Goal: Task Accomplishment & Management: Complete application form

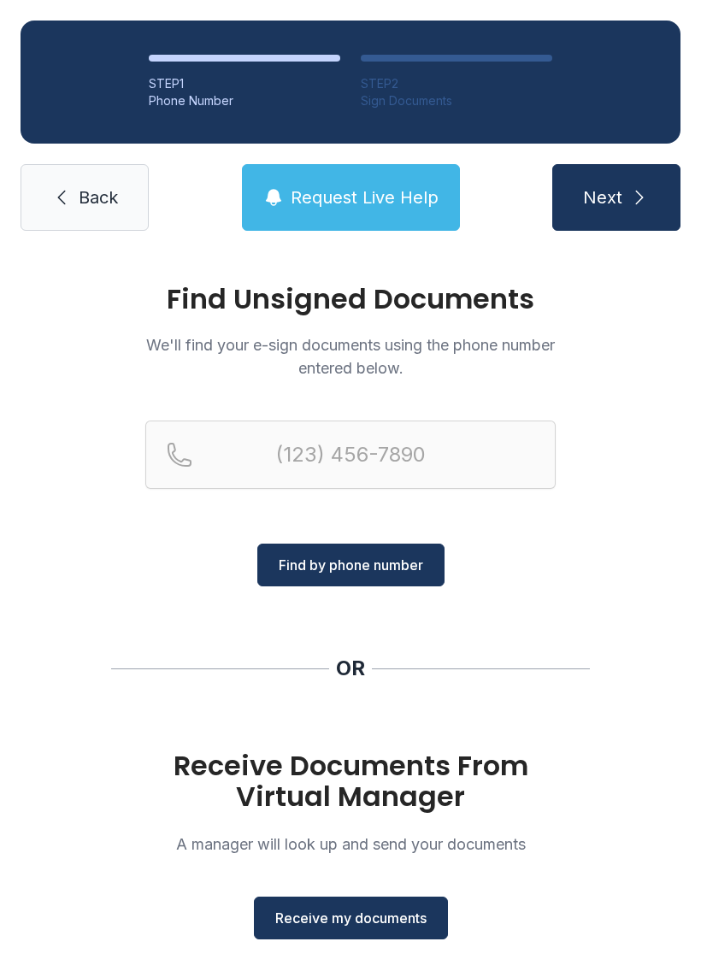
click at [391, 915] on span "Receive my documents" at bounding box center [350, 918] width 151 height 21
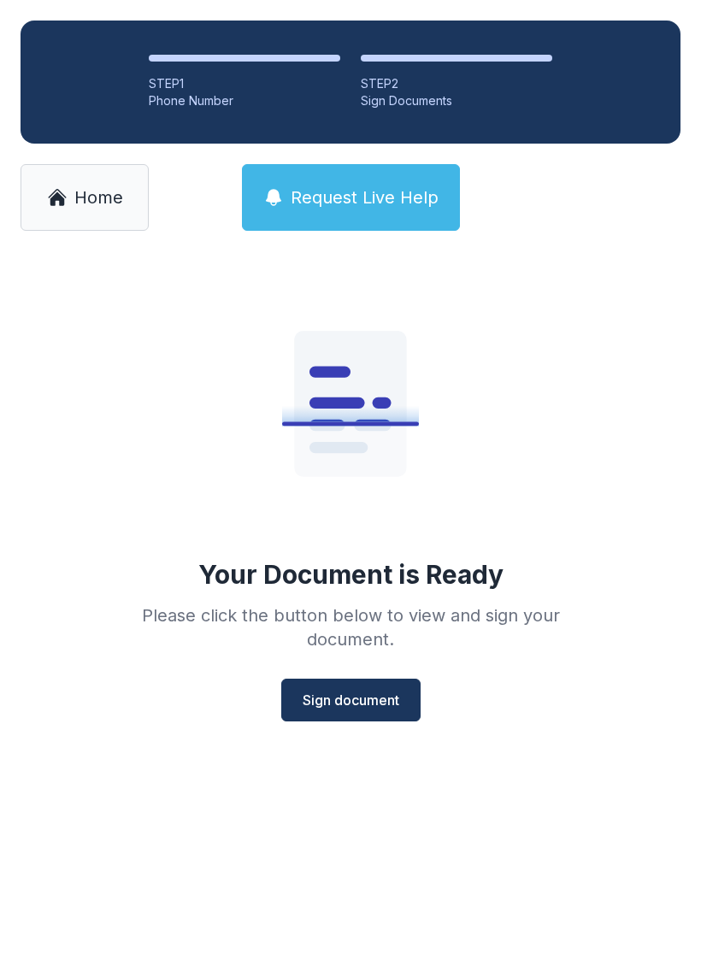
click at [369, 702] on span "Sign document" at bounding box center [351, 700] width 97 height 21
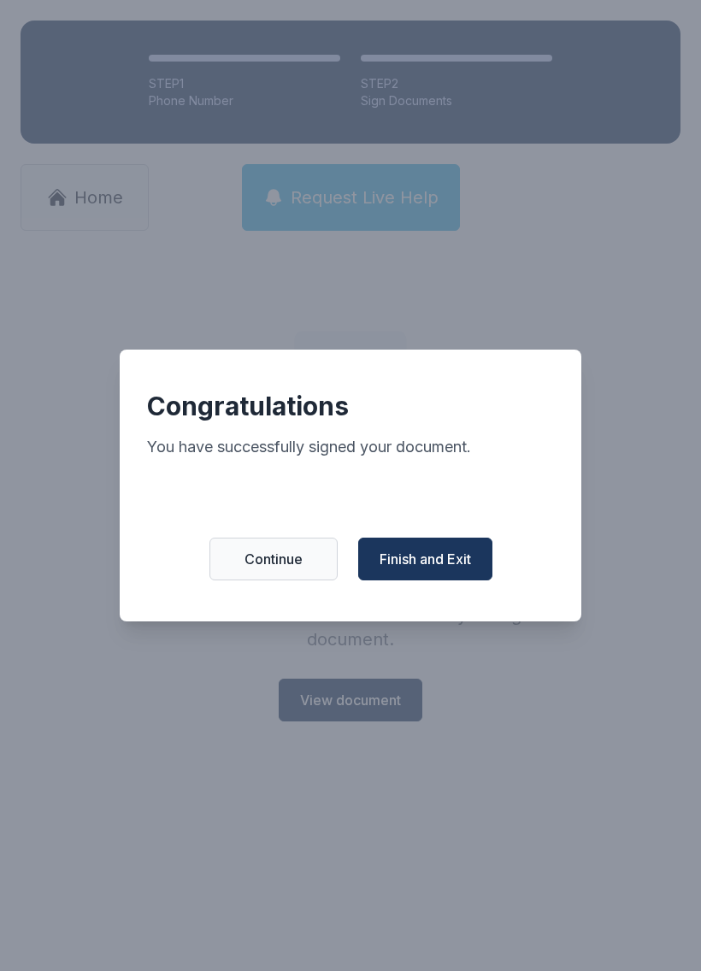
click at [434, 568] on span "Finish and Exit" at bounding box center [425, 559] width 91 height 21
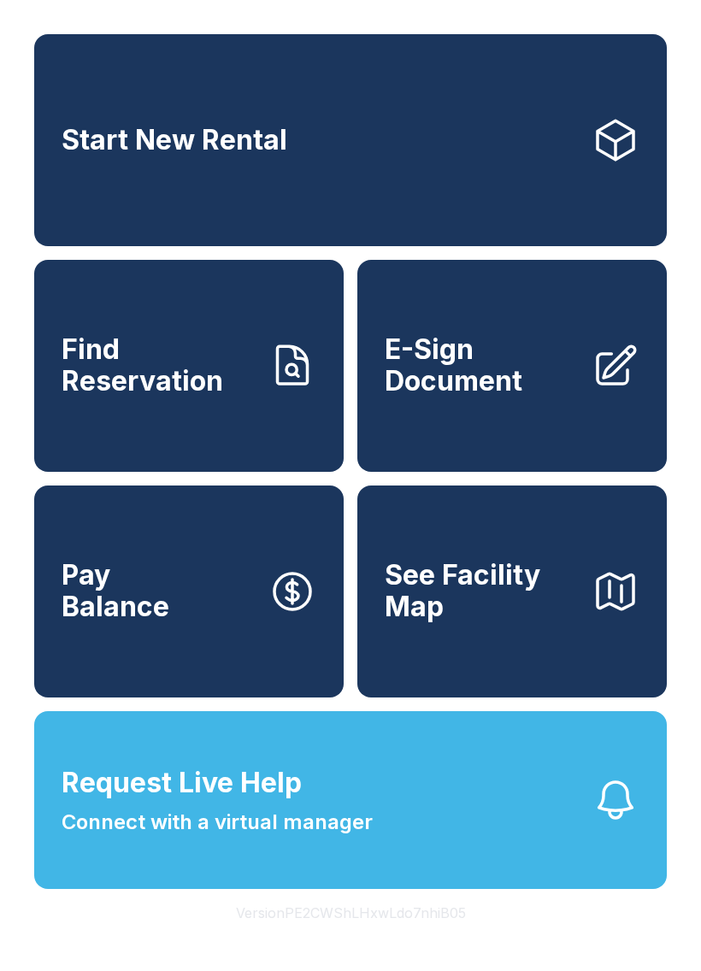
click at [549, 375] on span "E-Sign Document" at bounding box center [481, 365] width 193 height 62
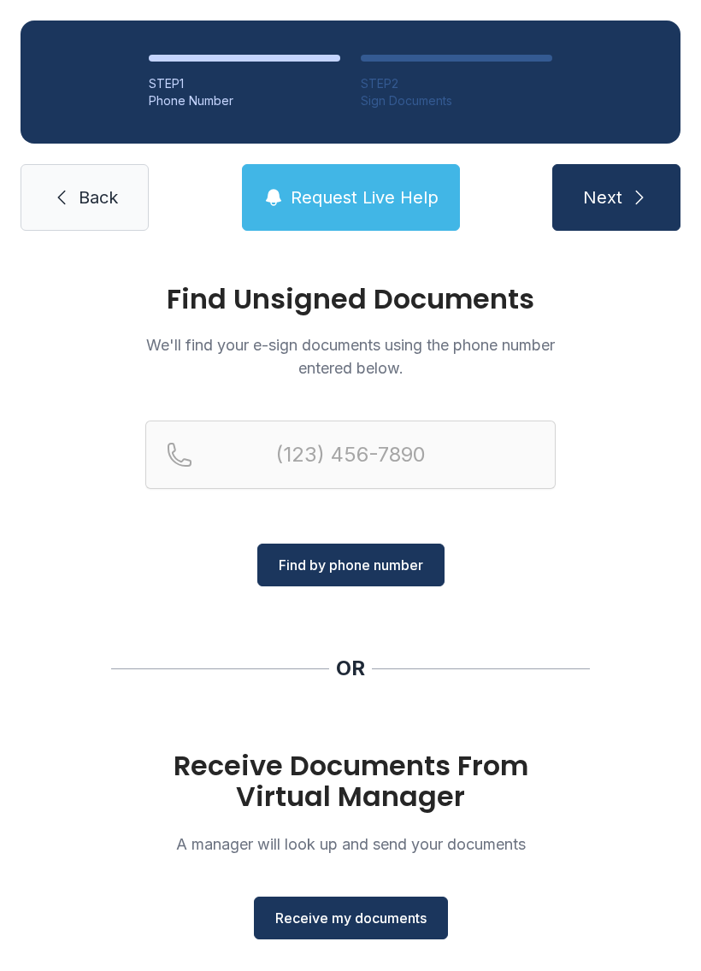
click at [385, 913] on span "Receive my documents" at bounding box center [350, 918] width 151 height 21
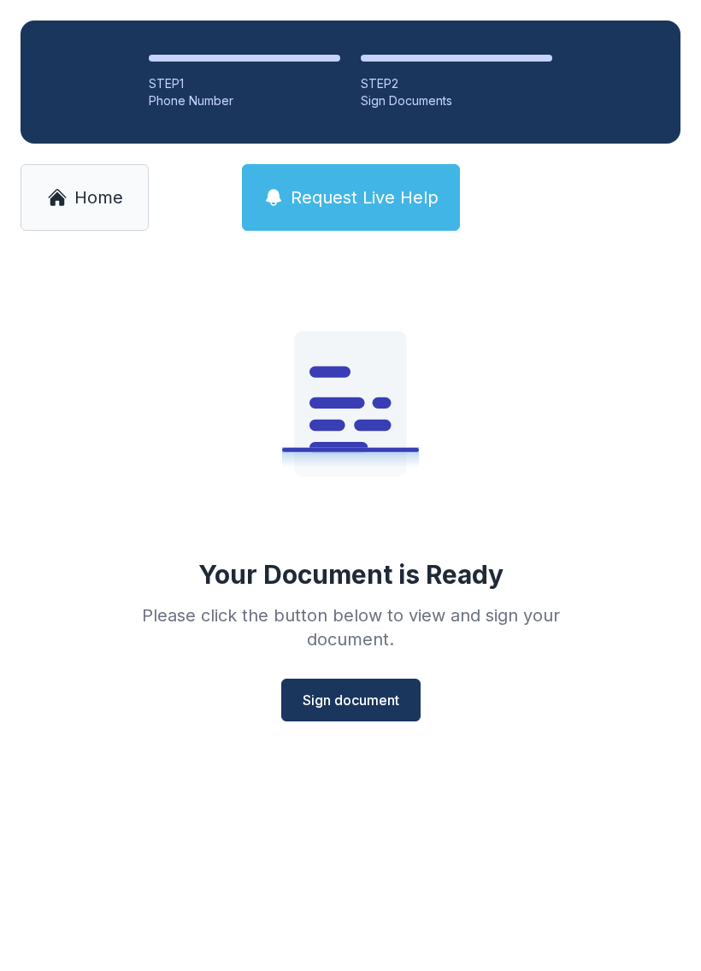
click at [357, 700] on span "Sign document" at bounding box center [351, 700] width 97 height 21
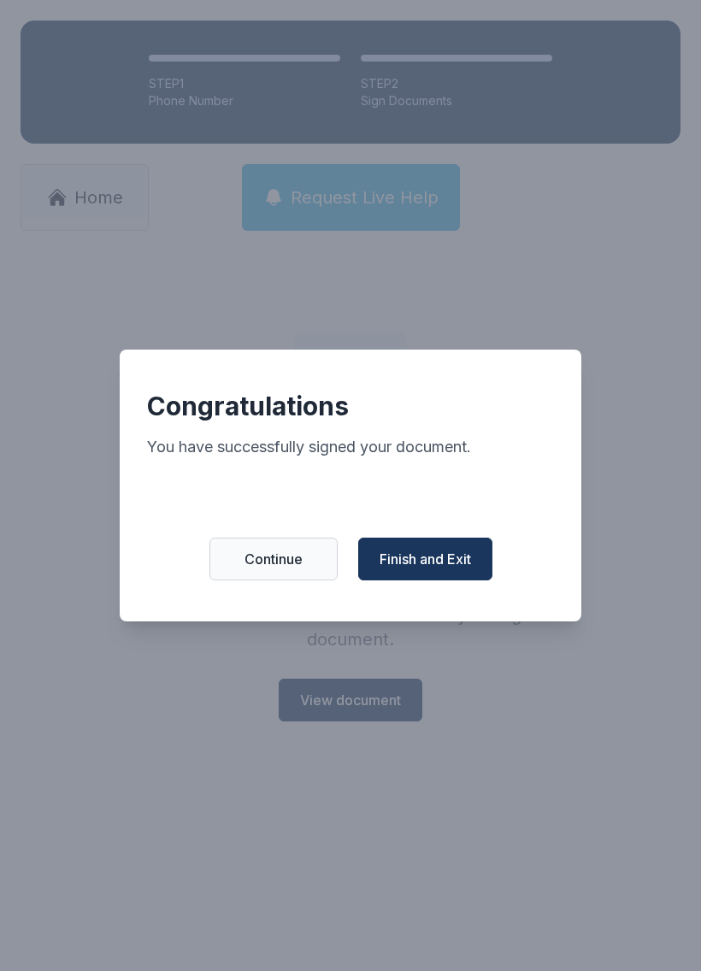
click at [464, 564] on span "Finish and Exit" at bounding box center [425, 559] width 91 height 21
